Goal: Information Seeking & Learning: Learn about a topic

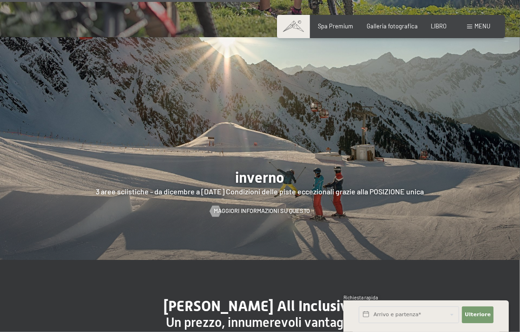
scroll to position [1639, 0]
click at [321, 199] on div at bounding box center [260, 149] width 520 height 223
click at [308, 186] on div at bounding box center [260, 149] width 520 height 223
click at [245, 211] on font "Maggiori informazioni su questo" at bounding box center [271, 210] width 96 height 7
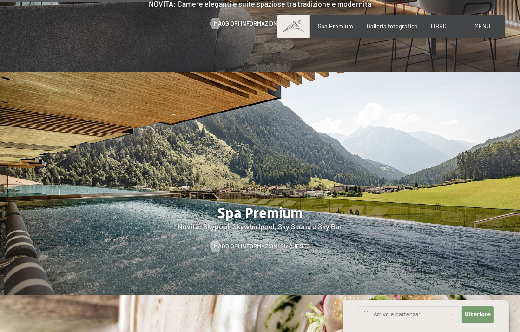
scroll to position [974, 0]
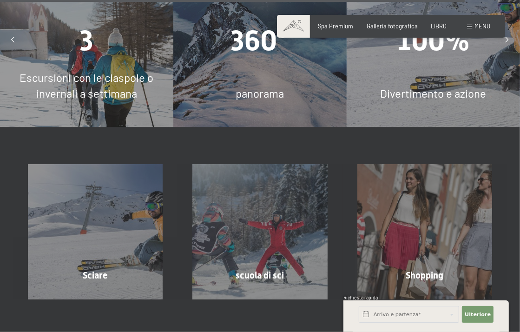
scroll to position [2257, 0]
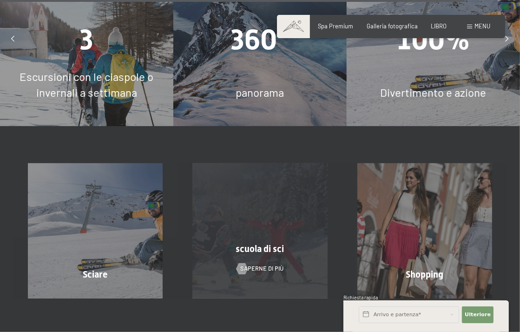
click at [279, 163] on div "scuola di sci Saperne di più" at bounding box center [259, 230] width 164 height 135
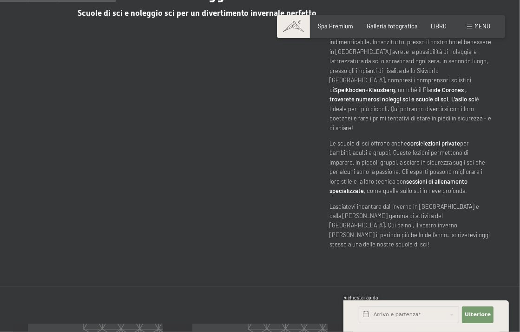
scroll to position [362, 0]
